Goal: Find specific page/section

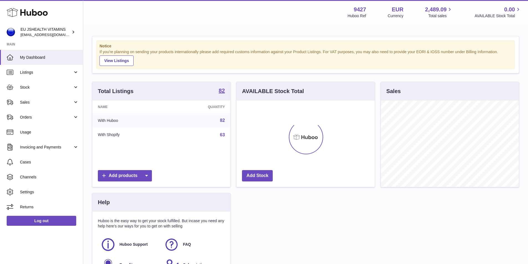
scroll to position [86, 138]
click at [44, 71] on span "Listings" at bounding box center [46, 72] width 53 height 5
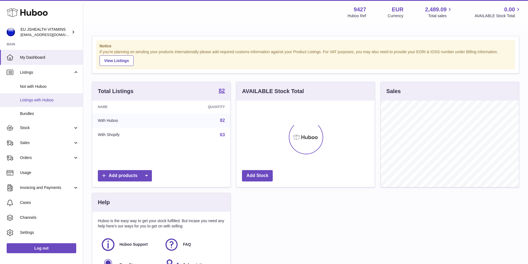
click at [48, 100] on span "Listings with Huboo" at bounding box center [49, 100] width 59 height 5
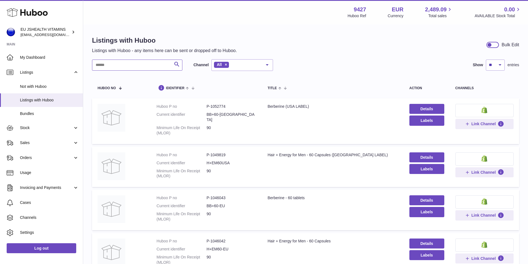
click at [124, 66] on input "text" at bounding box center [137, 65] width 90 height 11
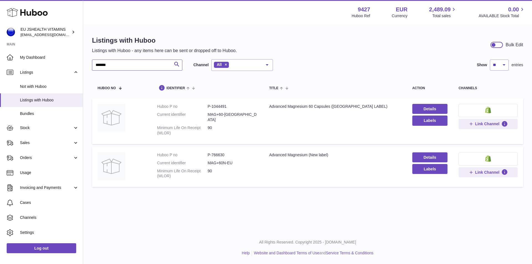
type input "*******"
click at [218, 105] on dd "P-1044491" at bounding box center [233, 106] width 50 height 5
copy dd "1044491"
